Goal: Transaction & Acquisition: Purchase product/service

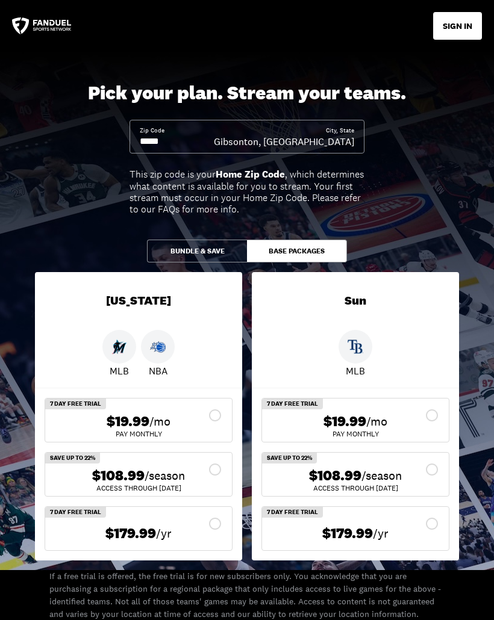
click at [176, 146] on input at bounding box center [177, 141] width 74 height 13
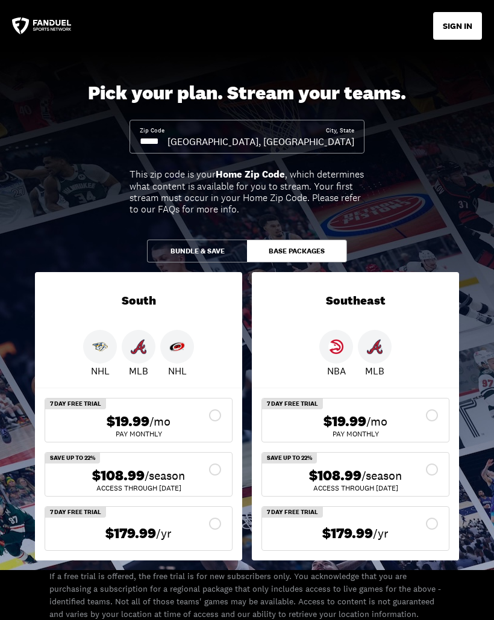
type input "*****"
click at [202, 252] on button "Bundle & Save" at bounding box center [197, 251] width 100 height 23
